Goal: Information Seeking & Learning: Learn about a topic

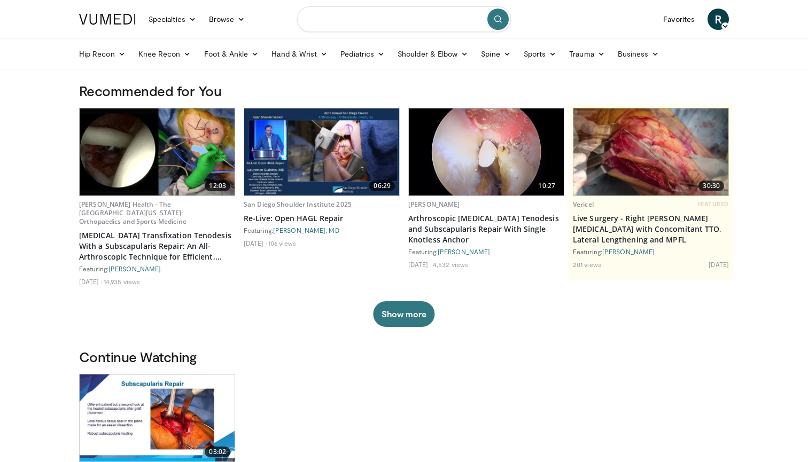
click at [391, 18] on input "Search topics, interventions" at bounding box center [404, 19] width 214 height 26
type input "*"
type input "**********"
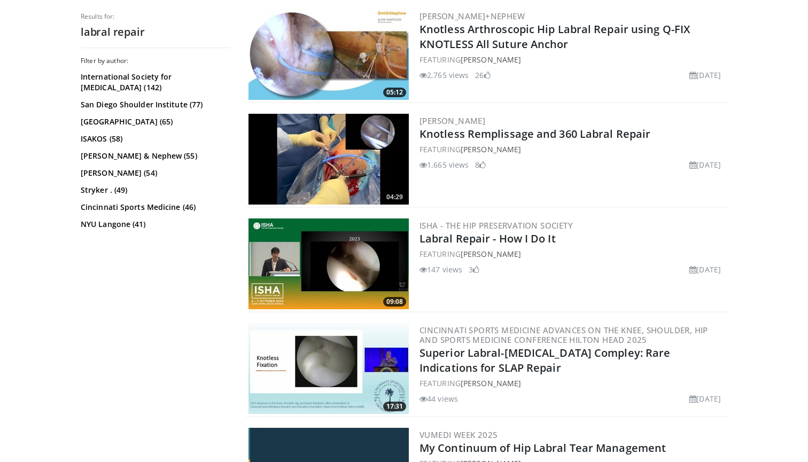
scroll to position [1159, 0]
click at [542, 136] on link "Knotless Remplissage and 360 Labral Repair" at bounding box center [534, 134] width 231 height 14
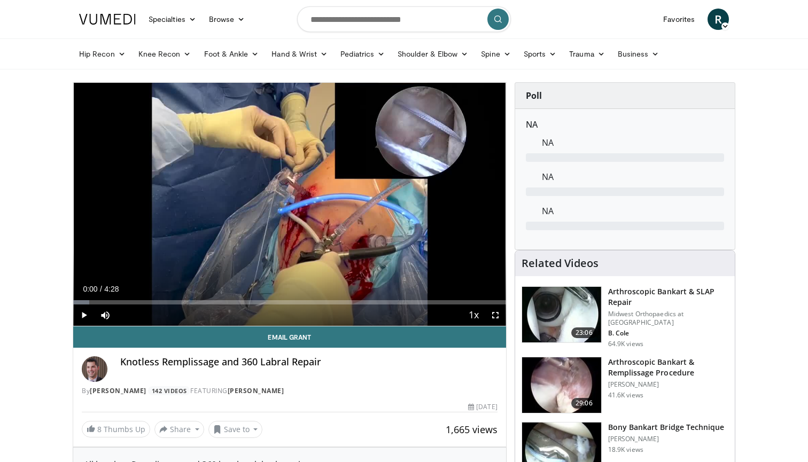
click at [493, 313] on span "Video Player" at bounding box center [495, 314] width 21 height 21
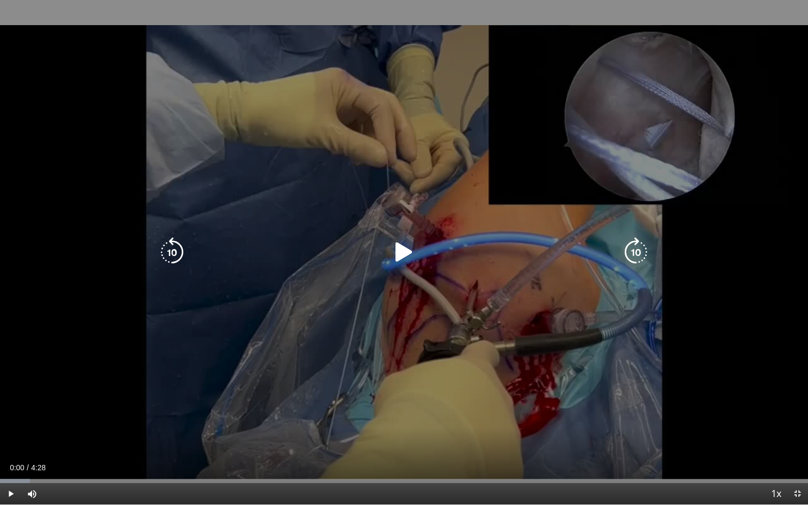
click at [392, 231] on div "10 seconds Tap to unmute" at bounding box center [404, 252] width 808 height 504
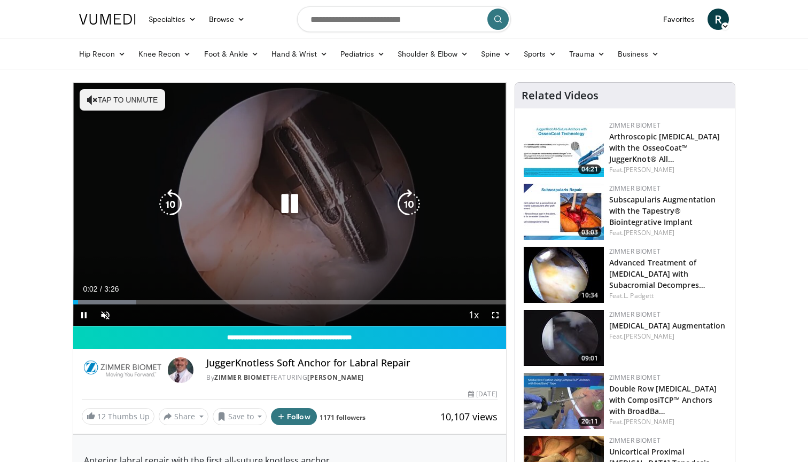
click at [117, 97] on button "Tap to unmute" at bounding box center [122, 99] width 85 height 21
click at [405, 207] on icon "Video Player" at bounding box center [409, 204] width 30 height 30
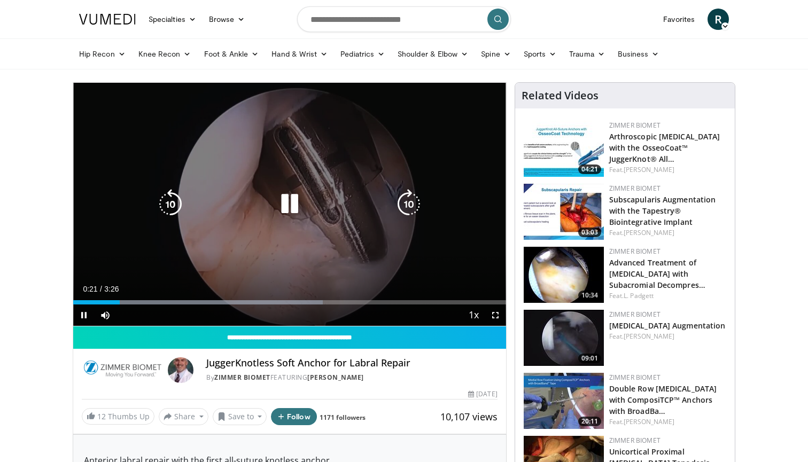
click at [410, 192] on icon "Video Player" at bounding box center [409, 204] width 30 height 30
click at [404, 203] on icon "Video Player" at bounding box center [409, 204] width 30 height 30
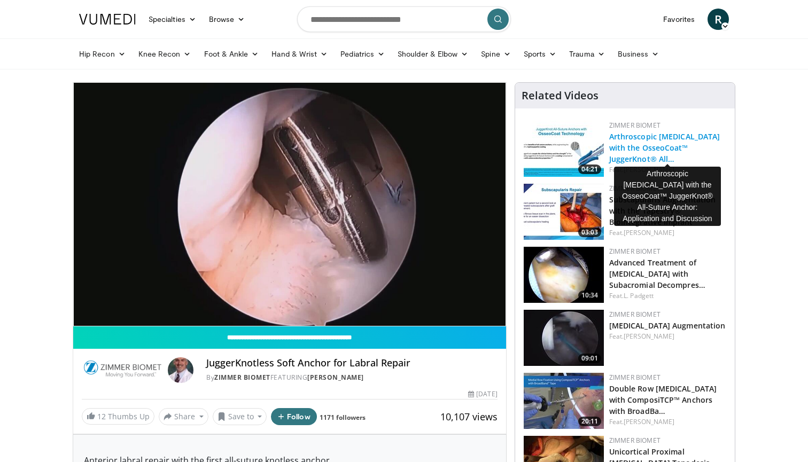
click at [635, 140] on link "Arthroscopic Rotator Cuff Repair with the OsseoCoat™ JuggerKnot® All…" at bounding box center [664, 147] width 111 height 33
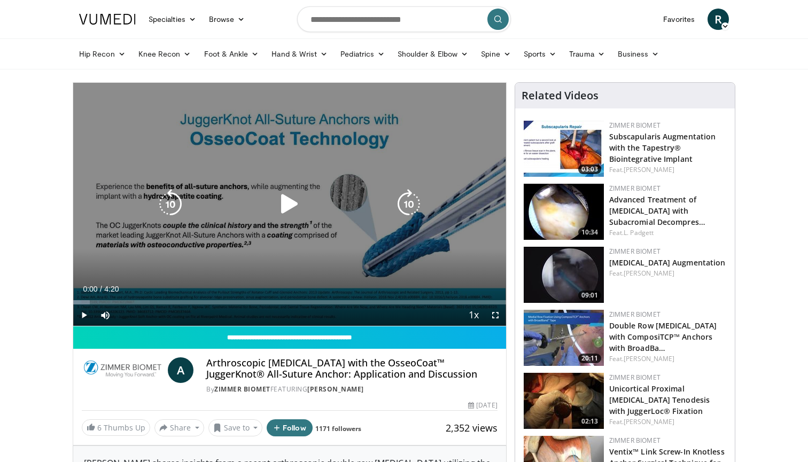
click at [295, 204] on icon "Video Player" at bounding box center [290, 204] width 30 height 30
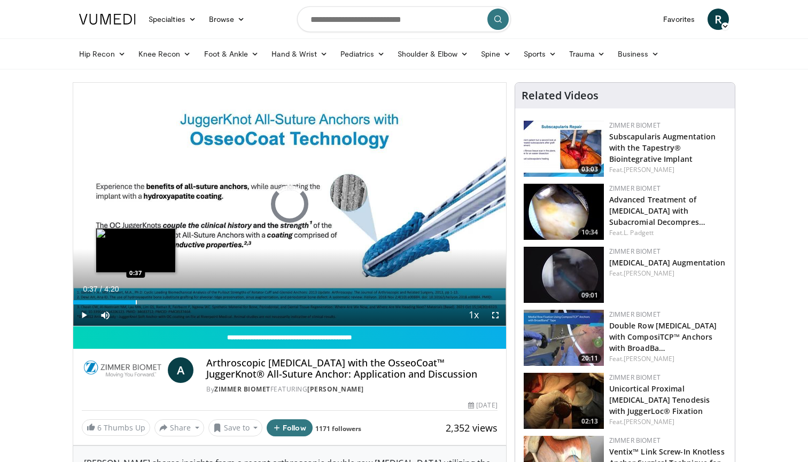
click at [136, 299] on div "Loaded : 3.80% 0:37 0:37" at bounding box center [289, 299] width 433 height 10
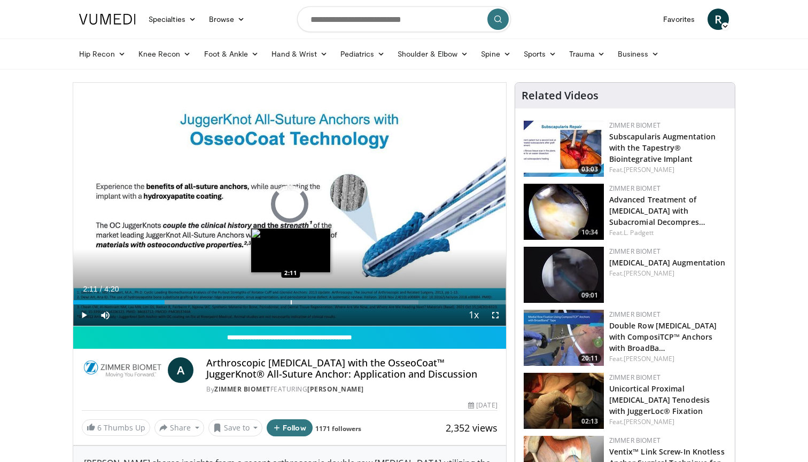
click at [291, 299] on div "Loaded : 79.79% 0:55 2:11" at bounding box center [289, 299] width 433 height 10
